Goal: Information Seeking & Learning: Compare options

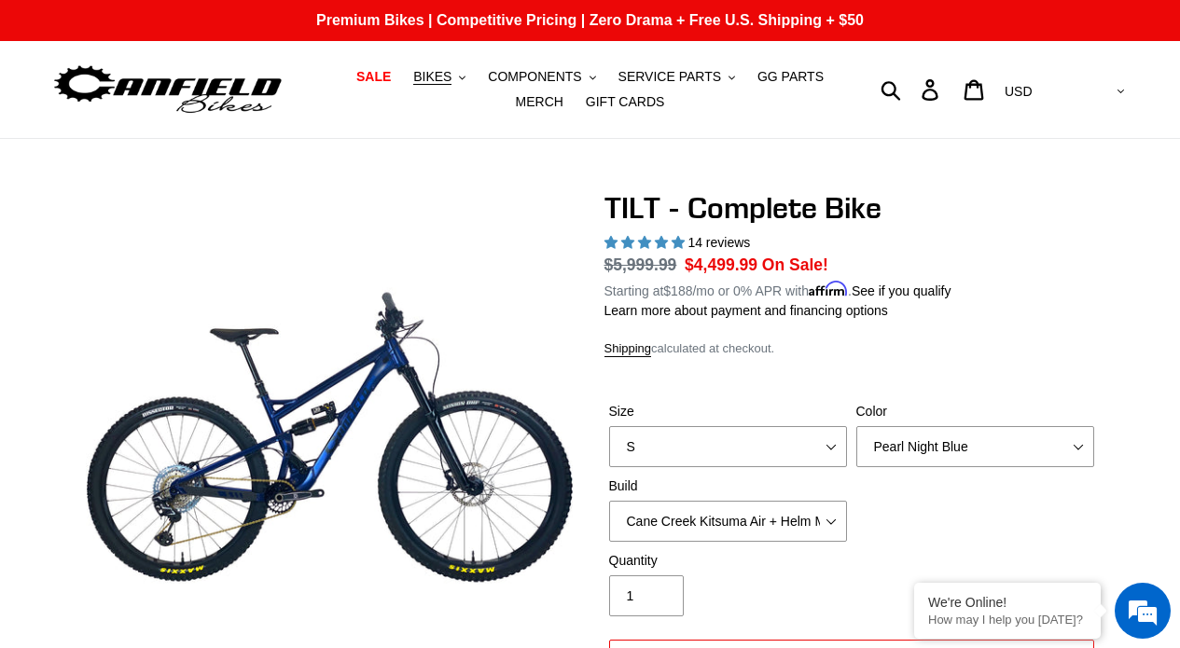
select select "highest-rating"
click at [457, 62] on nav "SALE BIKES .cls-1{fill:#231f20} SHOP ALL BIKES SHOP DEMO BIKES - On SALE Now! J…" at bounding box center [590, 89] width 539 height 97
click at [458, 88] on button "BIKES .cls-1{fill:#231f20}" at bounding box center [439, 76] width 71 height 25
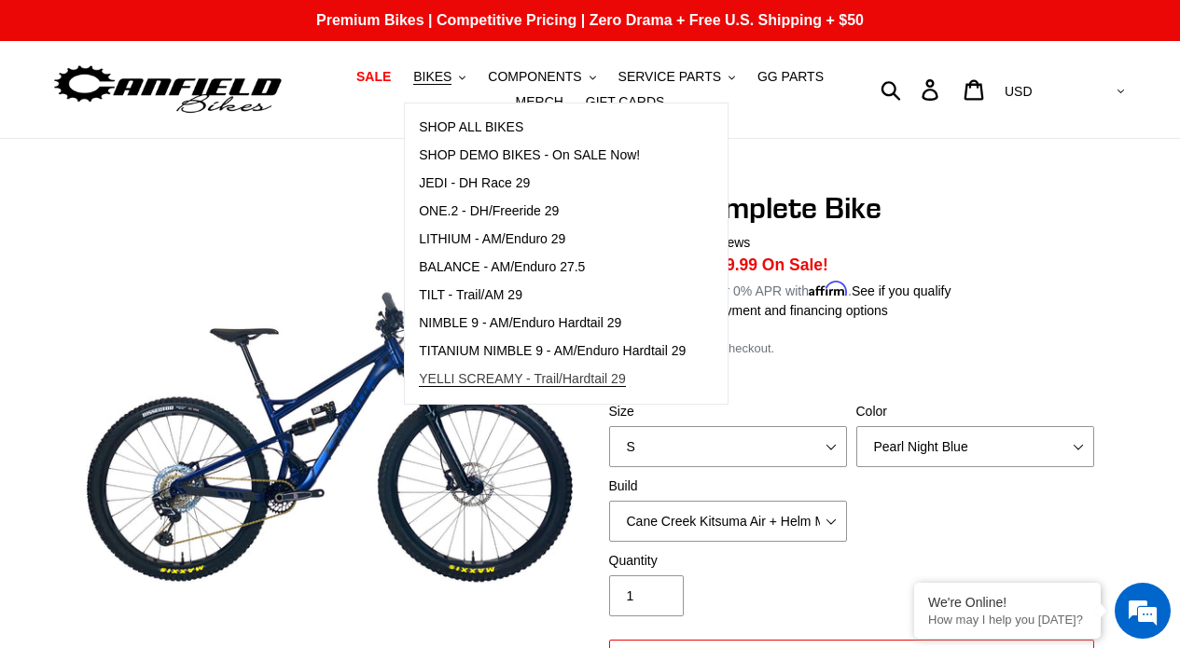
click at [504, 374] on span "YELLI SCREAMY - Trail/Hardtail 29" at bounding box center [522, 379] width 207 height 16
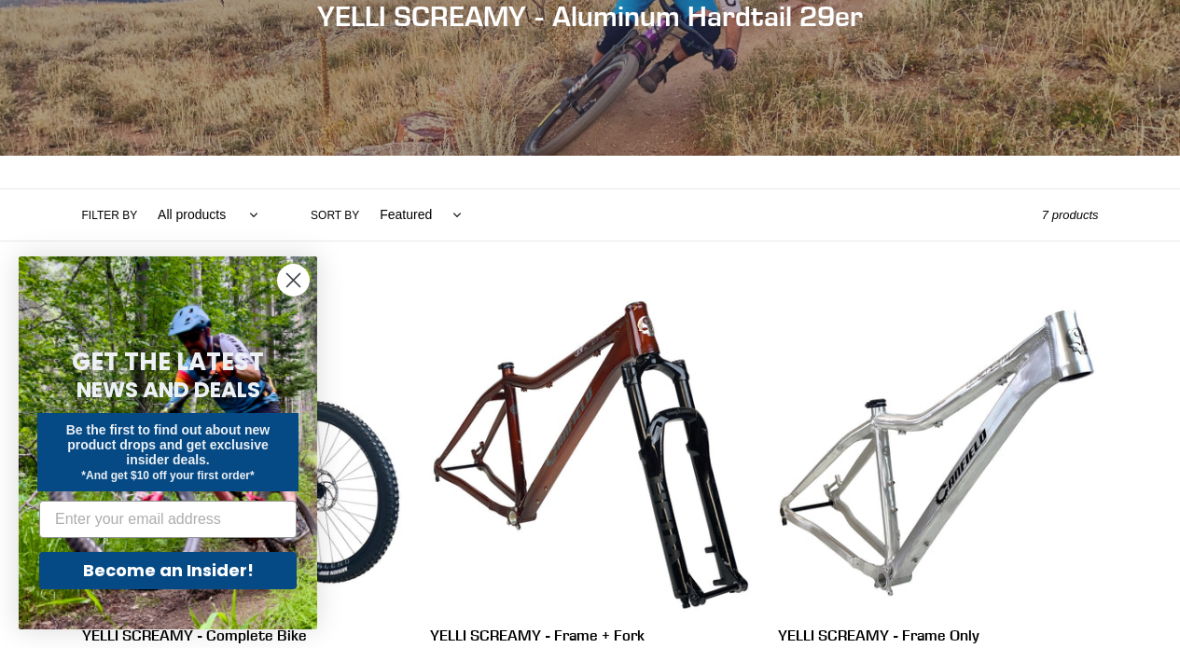
scroll to position [275, 0]
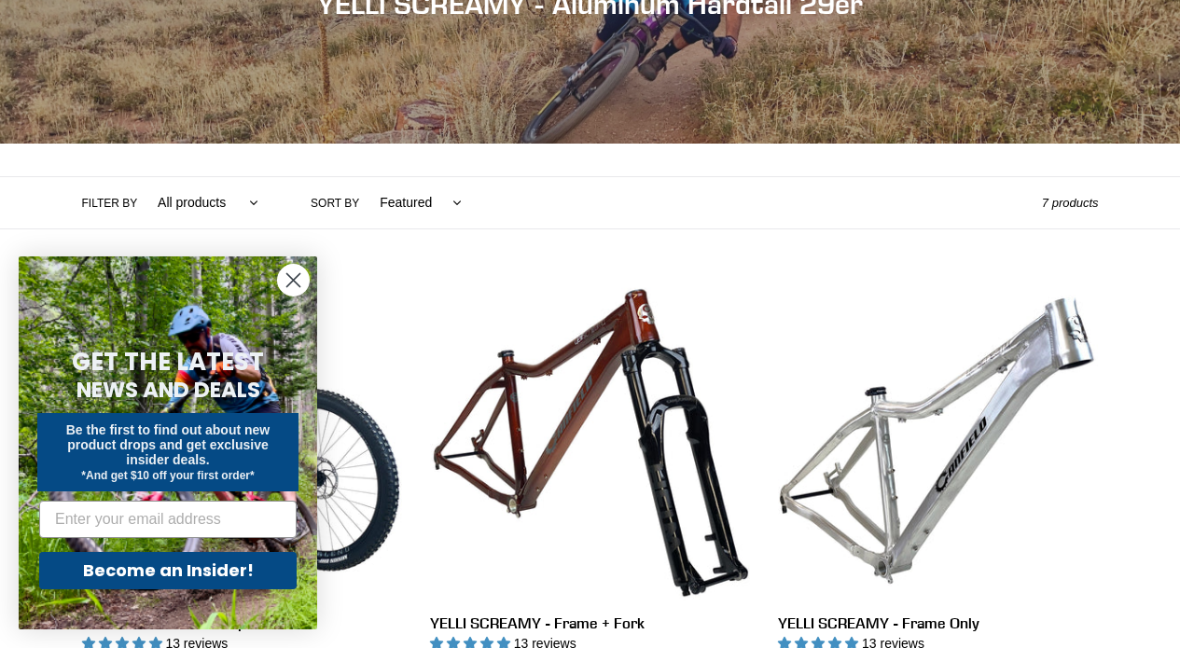
click at [290, 278] on icon "Close dialog" at bounding box center [293, 280] width 13 height 13
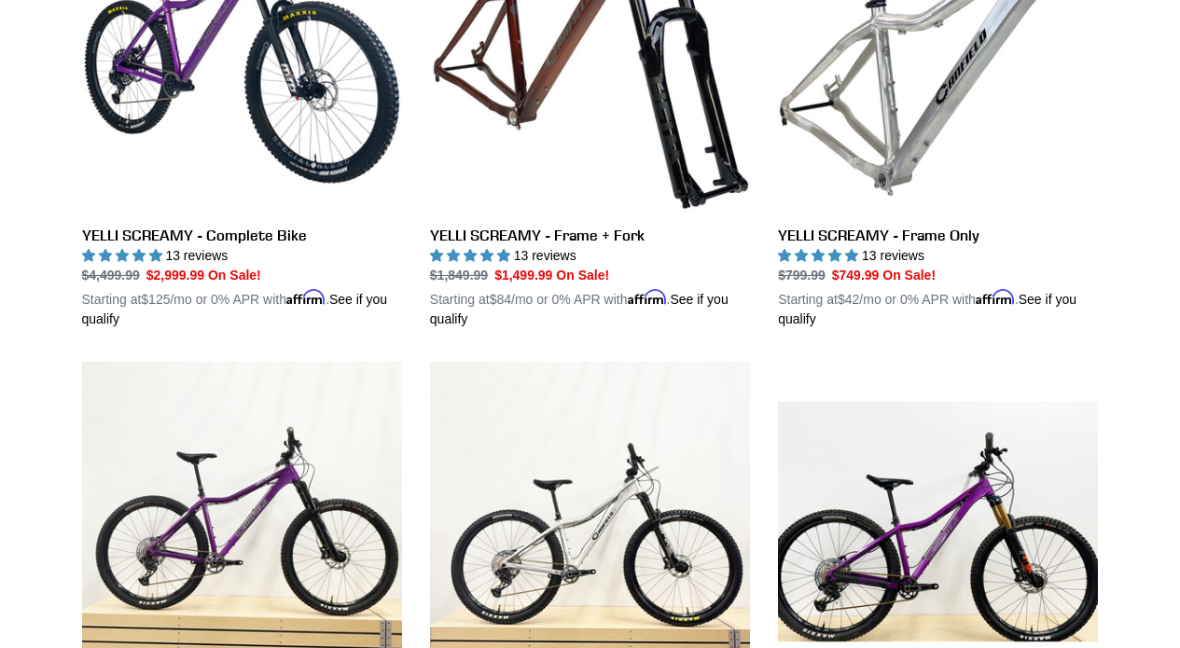
scroll to position [659, 0]
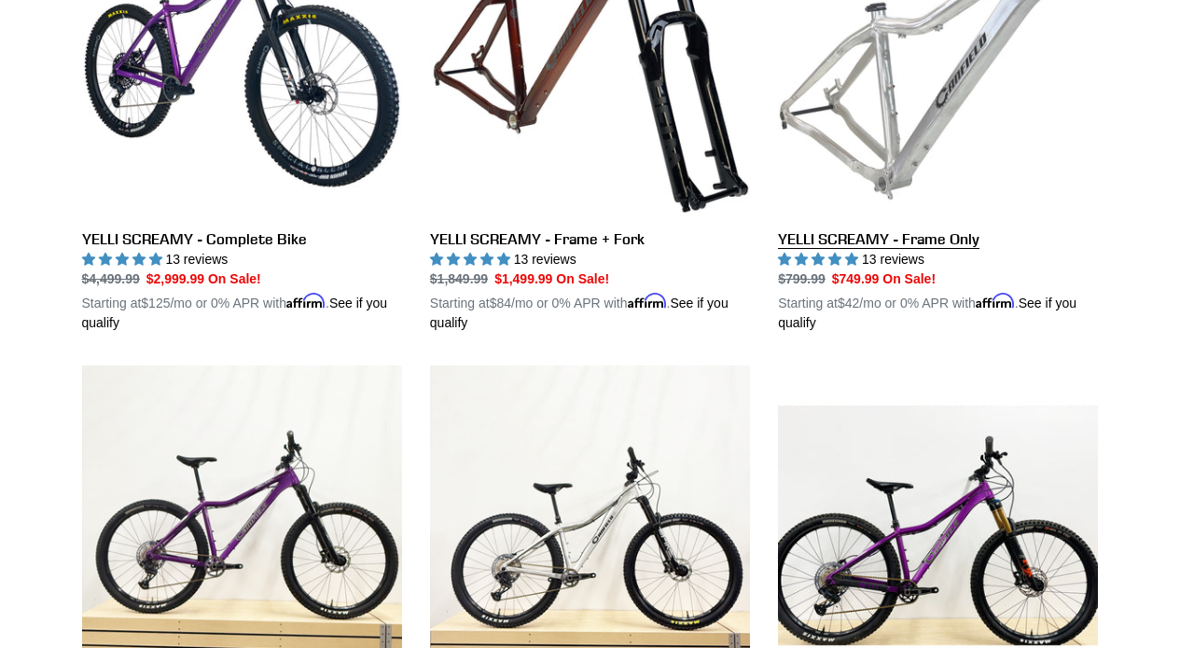
click at [871, 154] on link "YELLI SCREAMY - Frame Only" at bounding box center [938, 114] width 320 height 436
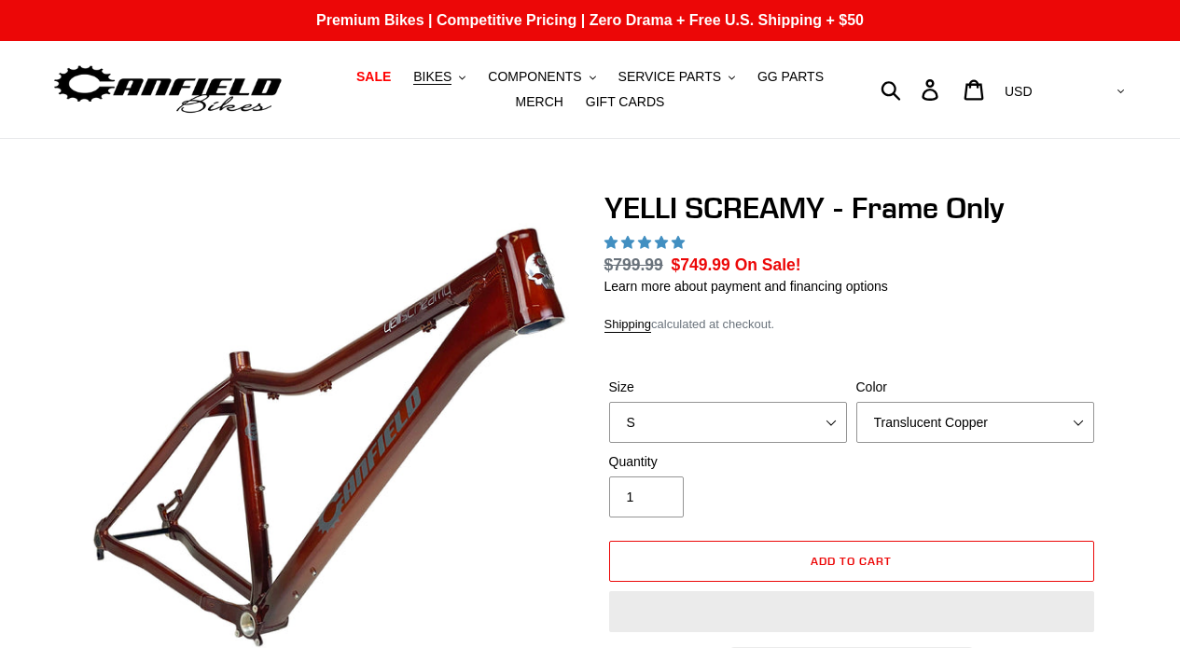
select select "highest-rating"
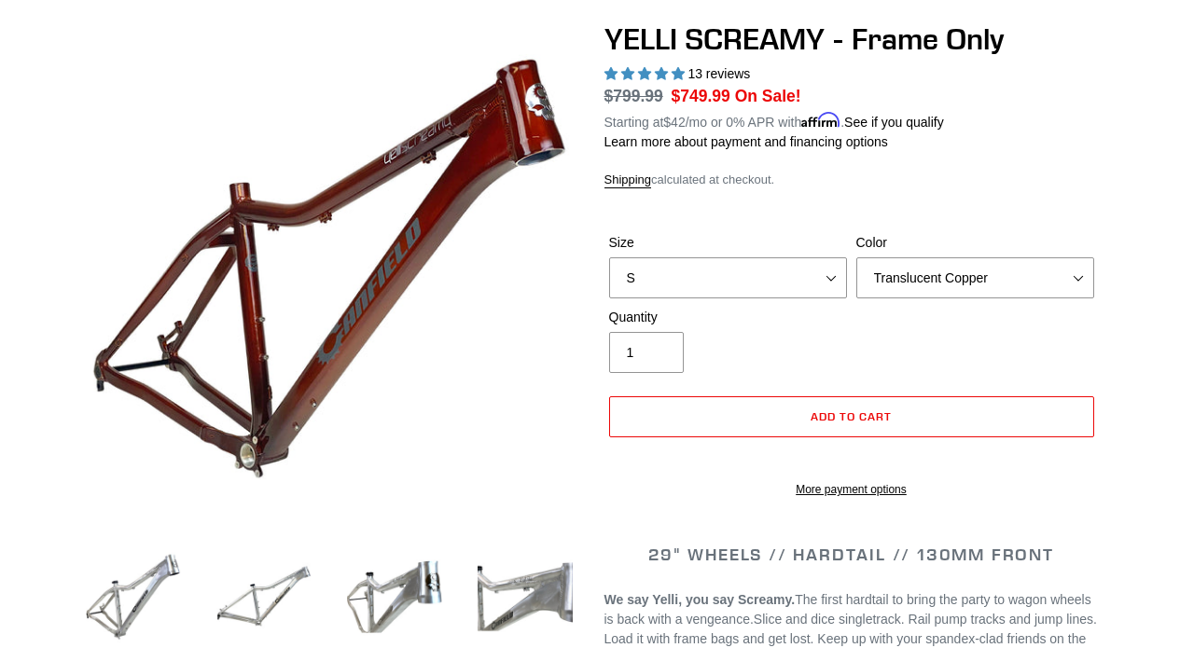
scroll to position [174, 0]
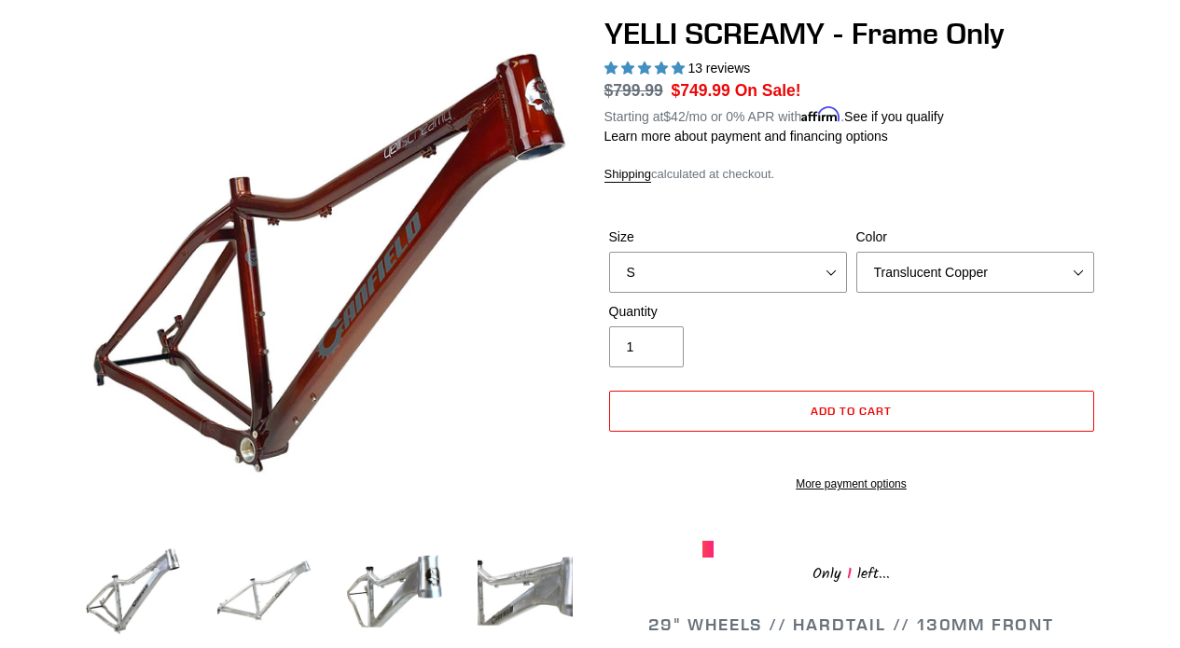
click at [285, 566] on img at bounding box center [264, 591] width 103 height 103
